Goal: Task Accomplishment & Management: Use online tool/utility

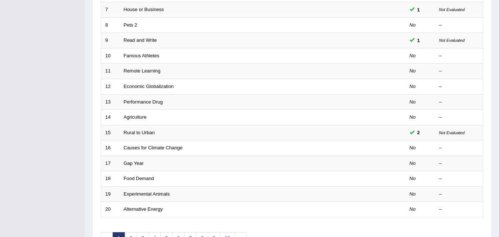
scroll to position [207, 0]
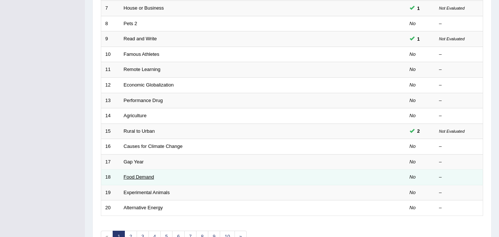
click at [136, 178] on link "Food Demand" at bounding box center [139, 177] width 30 height 6
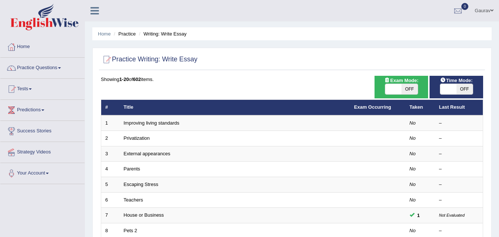
click at [461, 90] on span "OFF" at bounding box center [464, 89] width 16 height 10
checkbox input "true"
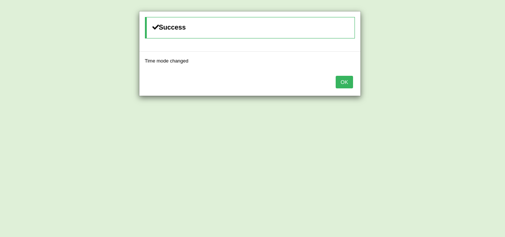
click at [348, 83] on button "OK" at bounding box center [343, 82] width 17 height 13
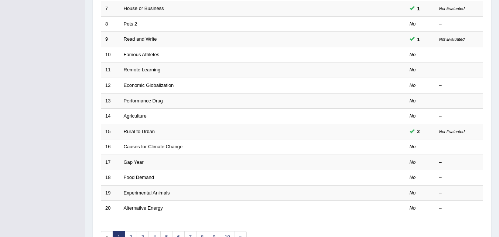
scroll to position [207, 0]
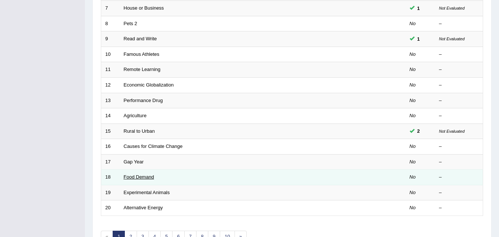
click at [151, 177] on link "Food Demand" at bounding box center [139, 177] width 30 height 6
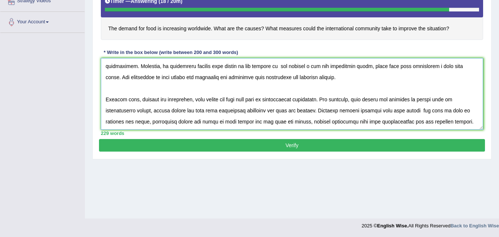
scroll to position [84, 0]
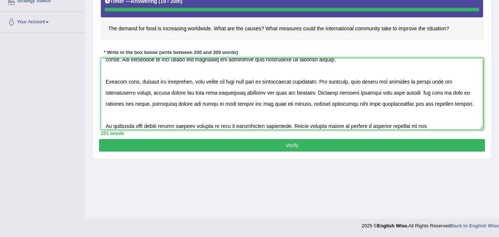
type textarea "The increasing influence of demand for food is increasing worldwide has ignited…"
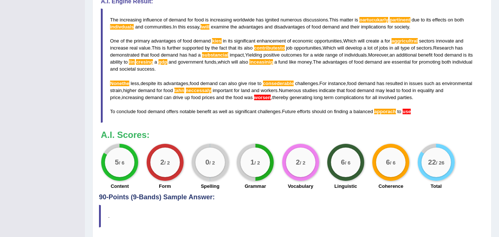
scroll to position [284, 0]
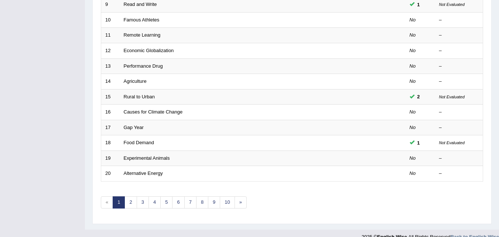
scroll to position [252, 0]
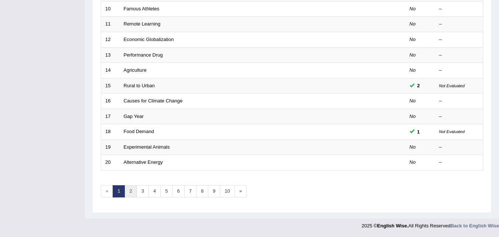
click at [133, 189] on link "2" at bounding box center [130, 191] width 12 height 12
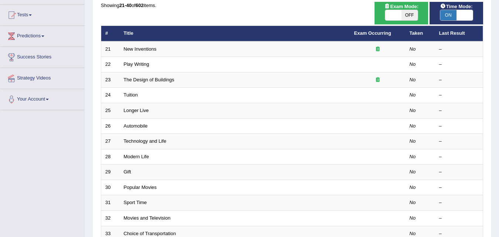
scroll to position [89, 0]
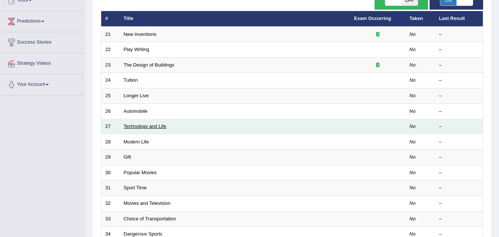
click at [145, 128] on link "Technology and Life" at bounding box center [145, 126] width 43 height 6
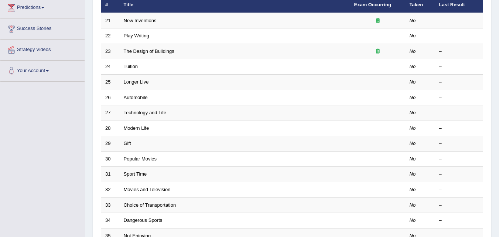
scroll to position [89, 0]
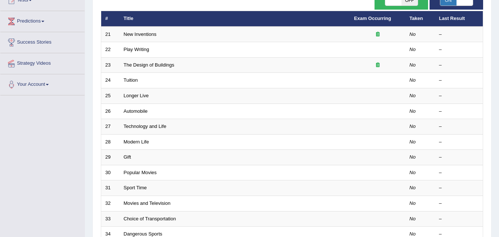
drag, startPoint x: 0, startPoint y: 0, endPoint x: 44, endPoint y: 136, distance: 142.4
click at [44, 136] on div "Toggle navigation Home Practice Questions Speaking Practice Read Aloud Repeat S…" at bounding box center [249, 153] width 499 height 485
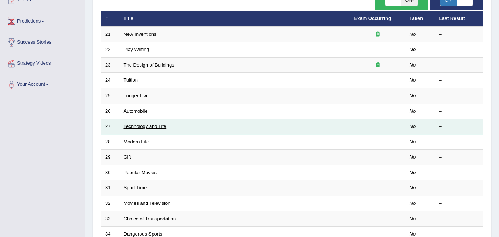
click at [124, 128] on link "Technology and Life" at bounding box center [145, 126] width 43 height 6
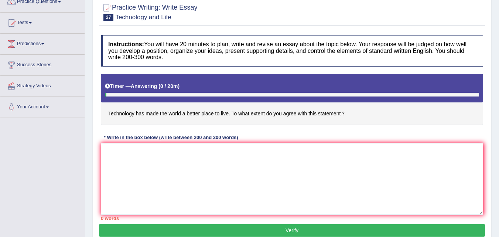
scroll to position [133, 0]
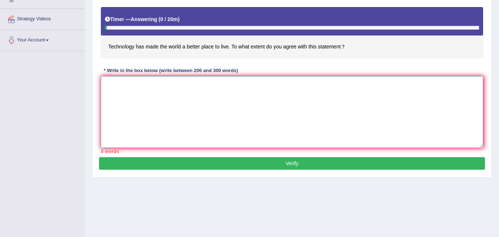
click at [125, 107] on textarea at bounding box center [292, 112] width 382 height 72
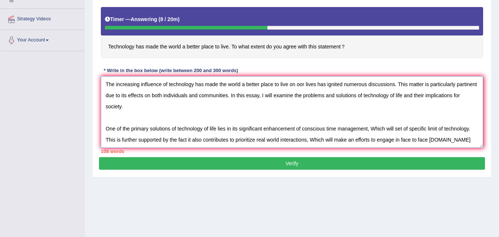
click at [459, 143] on textarea "The increasing influence of technology has made the world a better place to liv…" at bounding box center [292, 112] width 382 height 72
click at [473, 138] on textarea "The increasing influence of technology has made the world a better place to liv…" at bounding box center [292, 112] width 382 height 72
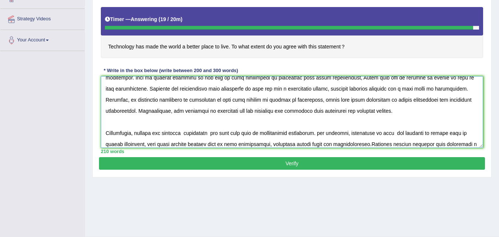
scroll to position [73, 0]
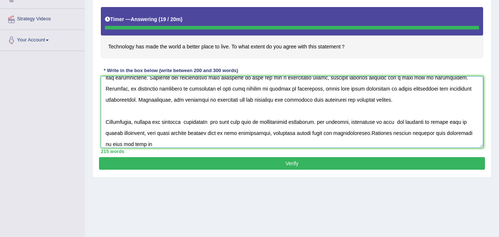
type textarea "The increasing influence of technology has made the world a better place to liv…"
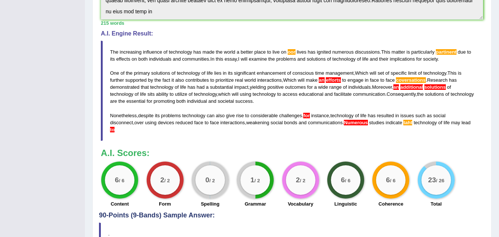
scroll to position [251, 0]
